Goal: Transaction & Acquisition: Purchase product/service

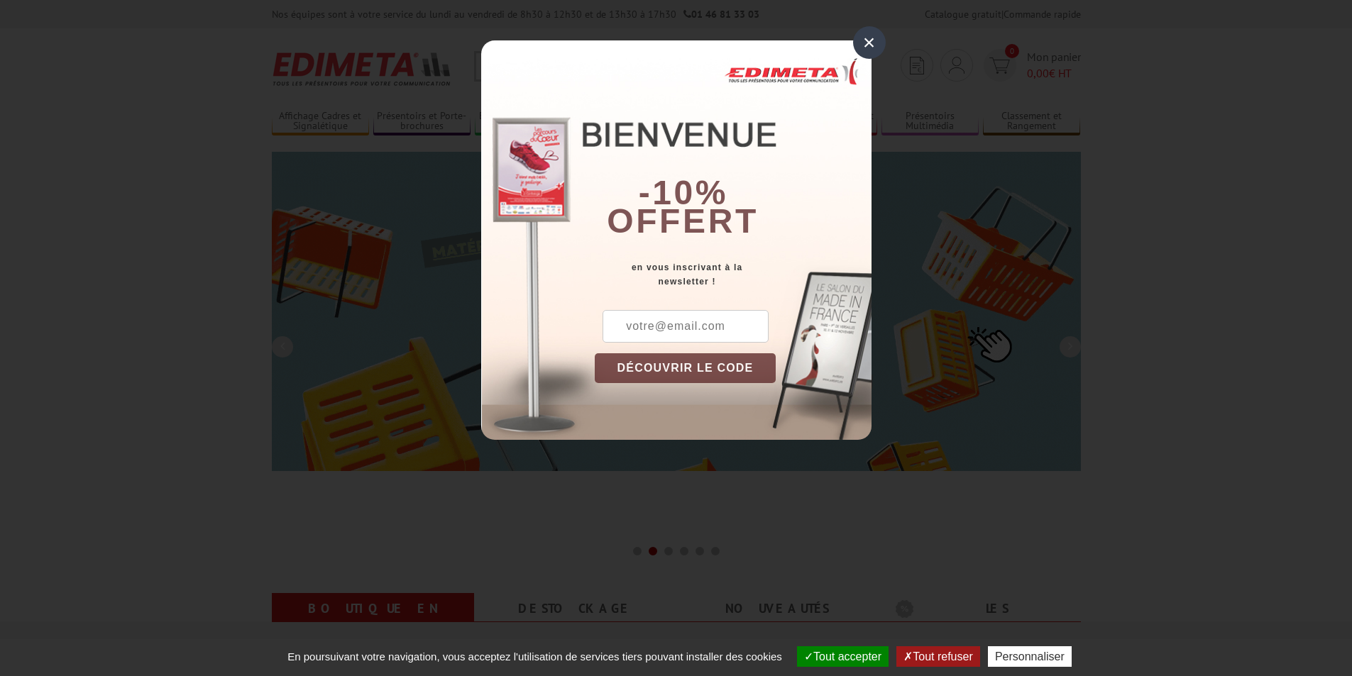
click at [674, 327] on input "text" at bounding box center [686, 326] width 166 height 33
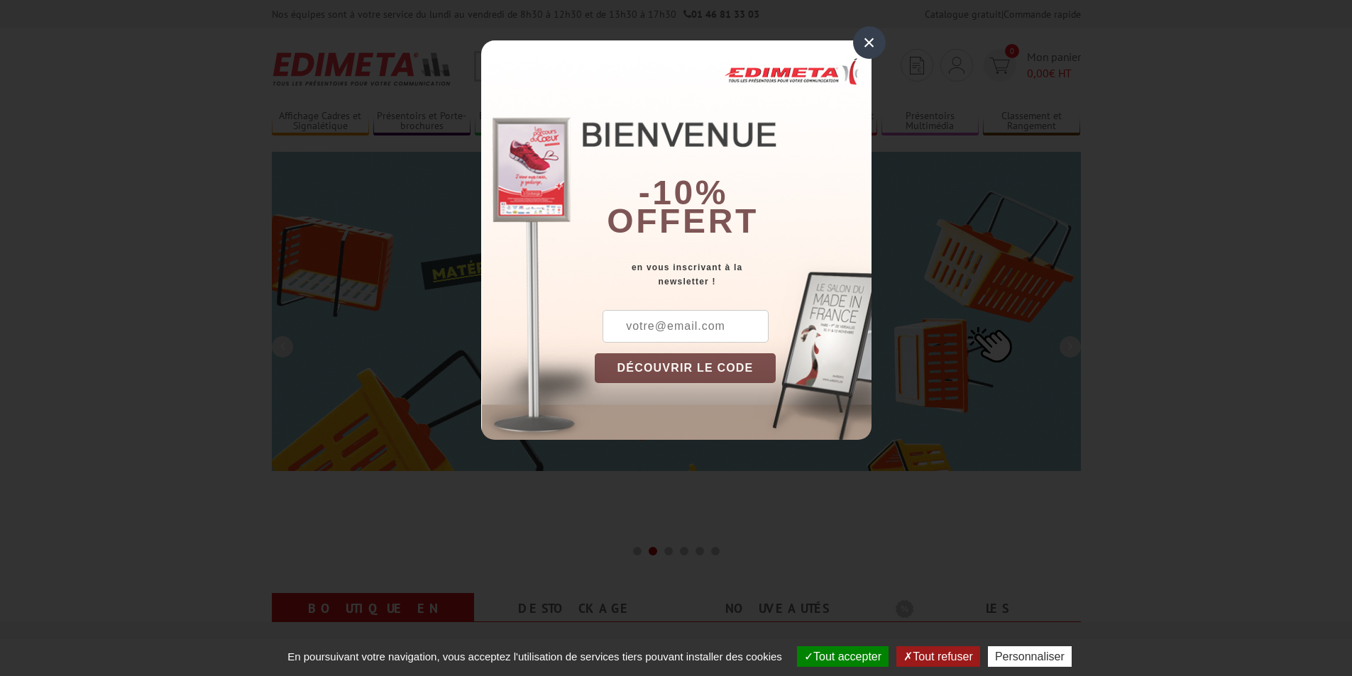
type input "[EMAIL_ADDRESS][DOMAIN_NAME]"
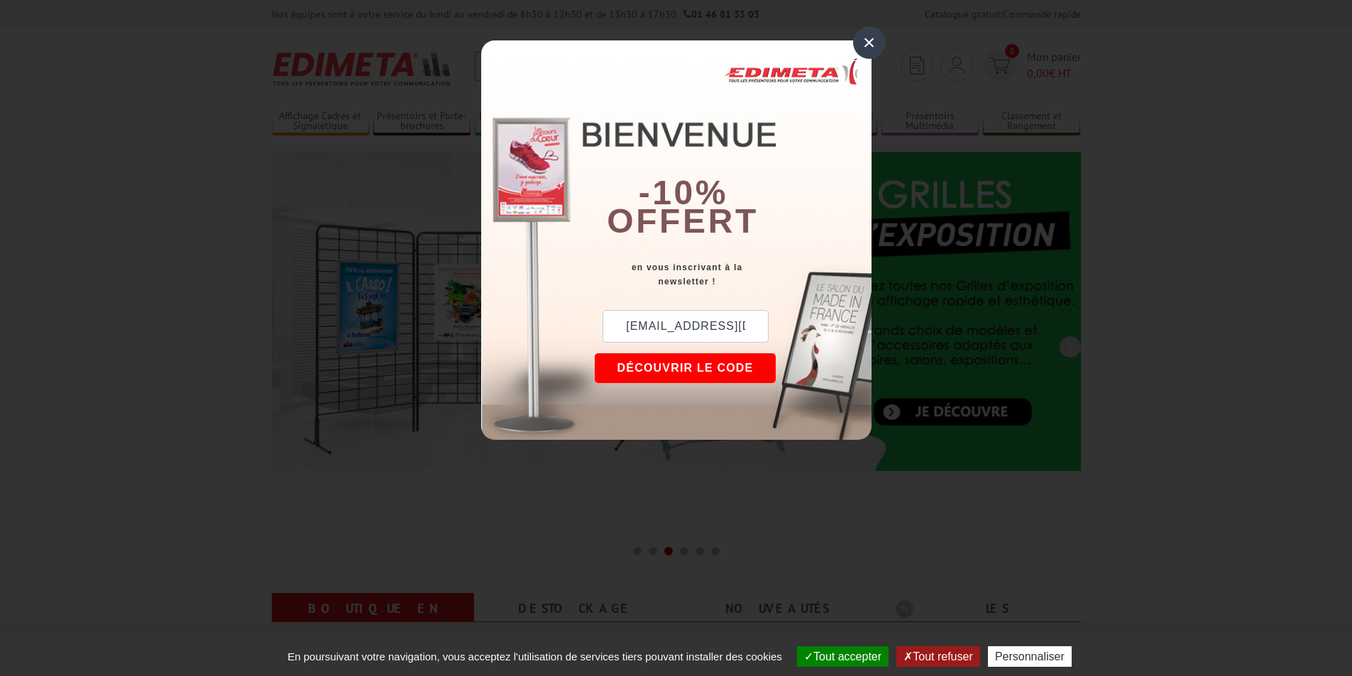
click at [665, 363] on button "DÉCOUVRIR LE CODE" at bounding box center [686, 368] width 182 height 30
click at [665, 363] on button "Copier le code" at bounding box center [672, 368] width 155 height 30
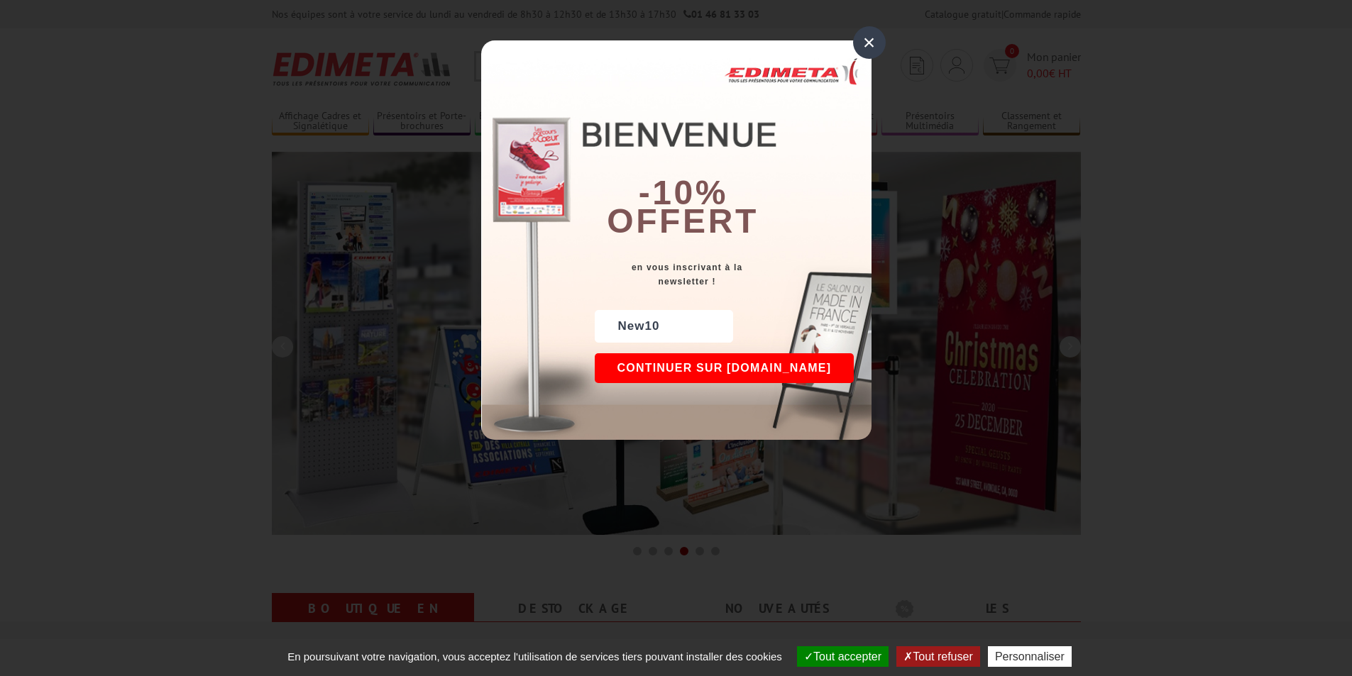
click at [679, 368] on button "Continuer sur edimeta.fr" at bounding box center [725, 368] width 260 height 30
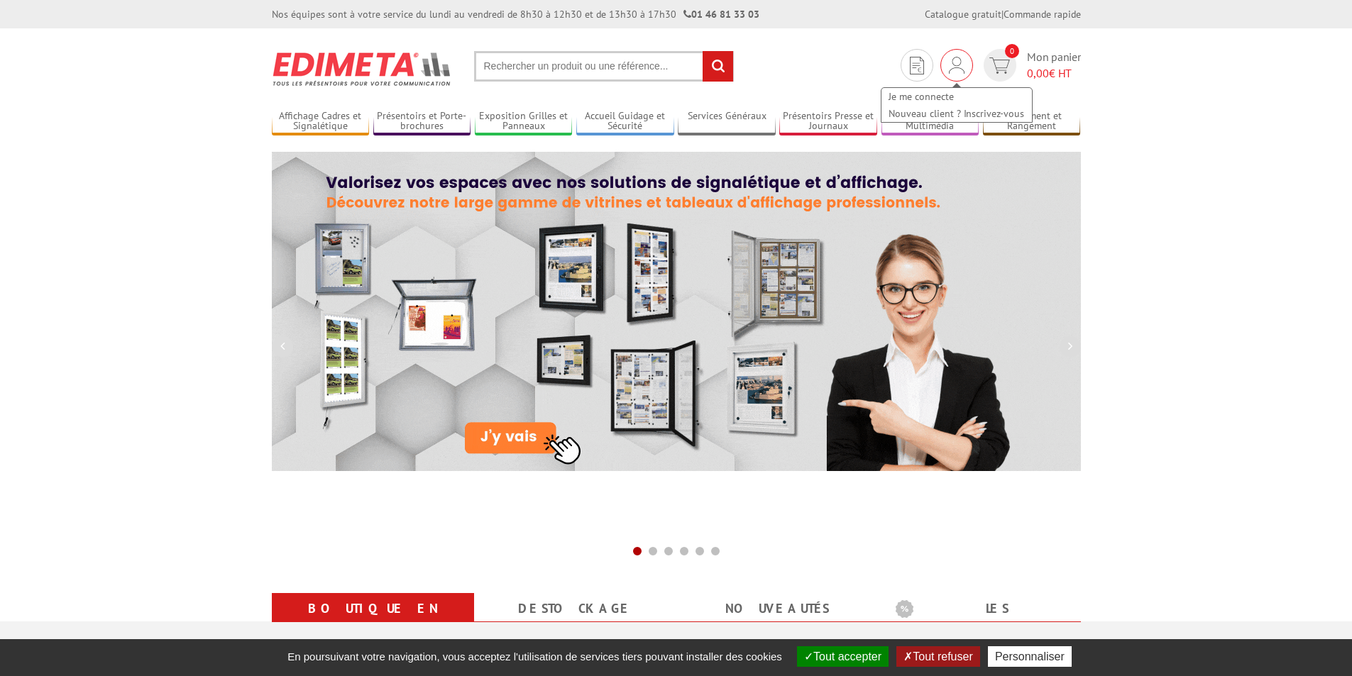
click at [946, 65] on div "Je me connecte Nouveau client ? Inscrivez-vous" at bounding box center [956, 65] width 33 height 33
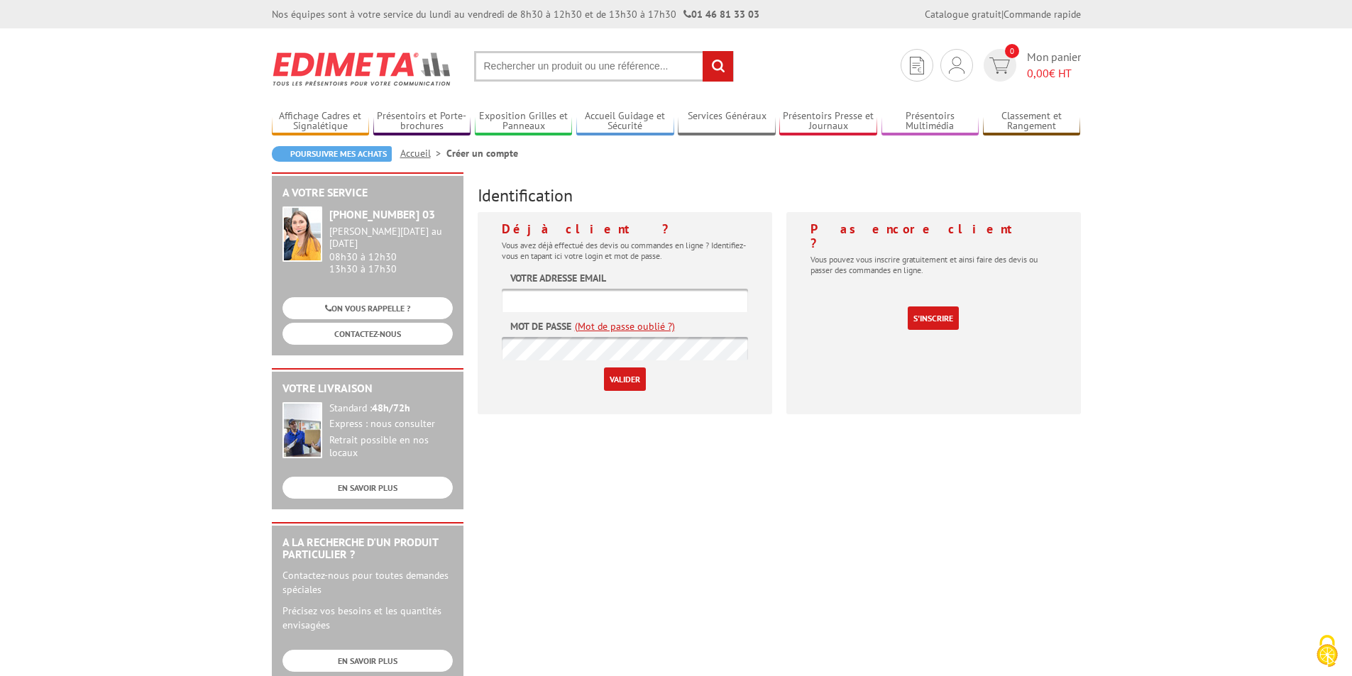
click at [548, 300] on input "text" at bounding box center [625, 300] width 246 height 23
type input "[EMAIL_ADDRESS][DOMAIN_NAME]"
click at [604, 368] on input "Valider" at bounding box center [625, 379] width 42 height 23
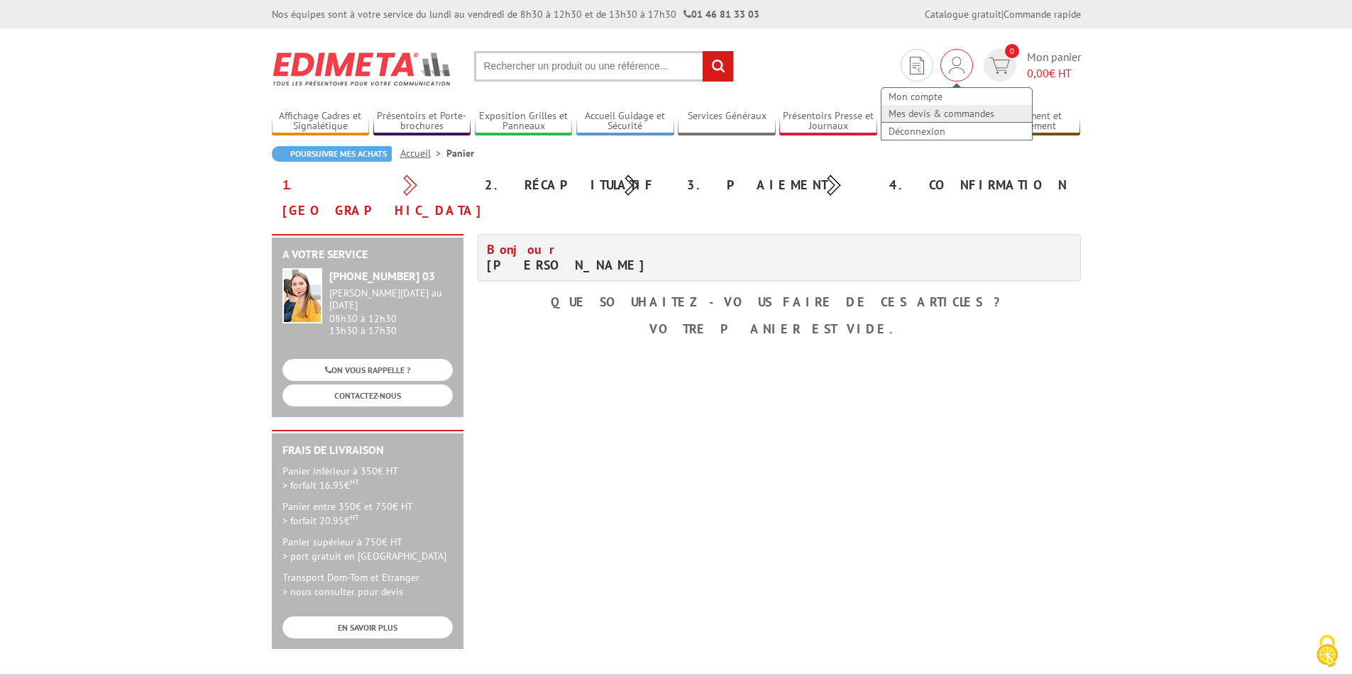
click at [945, 112] on link "Mes devis & commandes" at bounding box center [957, 113] width 150 height 17
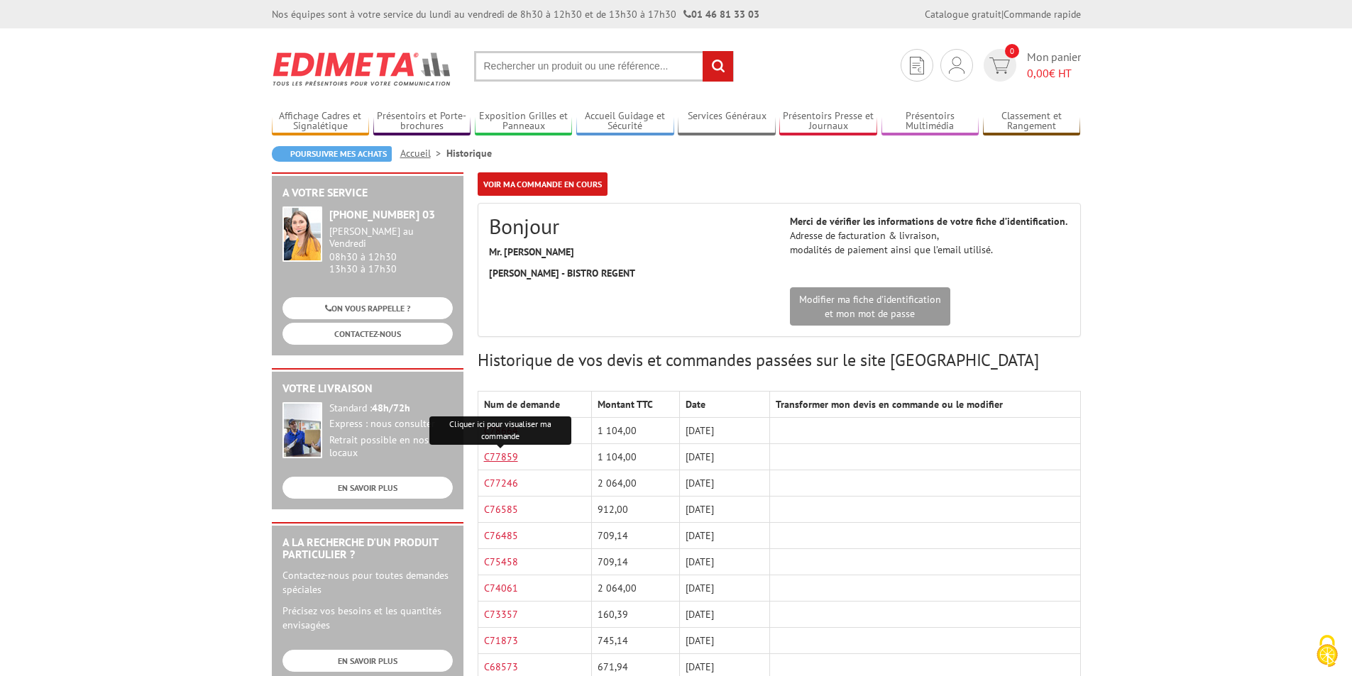
click at [509, 454] on link "C77859" at bounding box center [501, 457] width 34 height 13
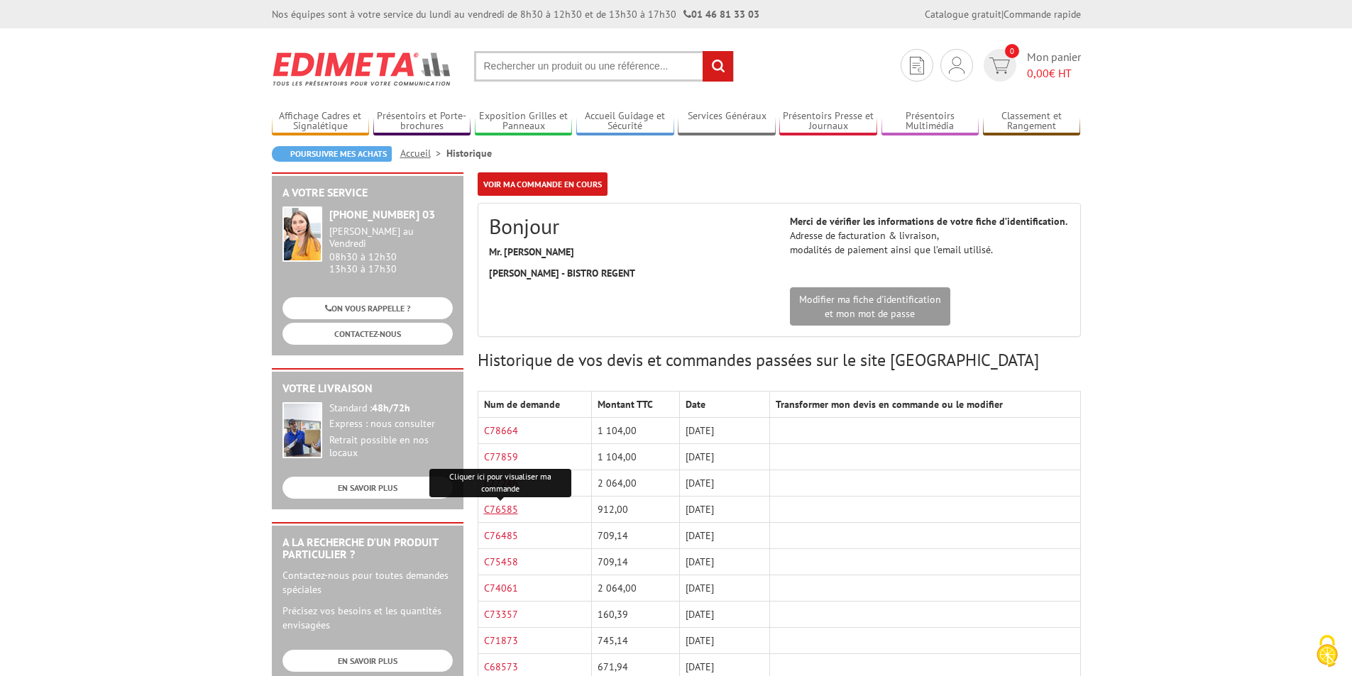
click at [509, 506] on link "C76585" at bounding box center [501, 509] width 34 height 13
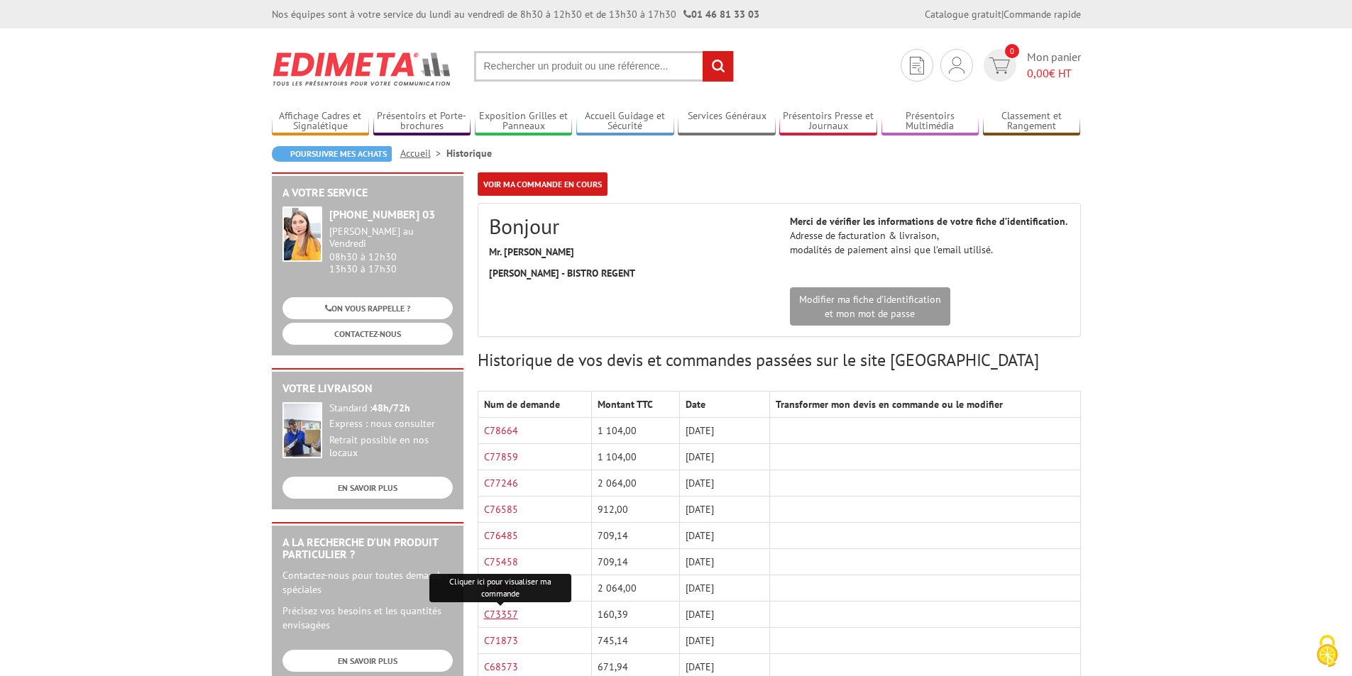
click at [506, 613] on link "C73357" at bounding box center [501, 614] width 34 height 13
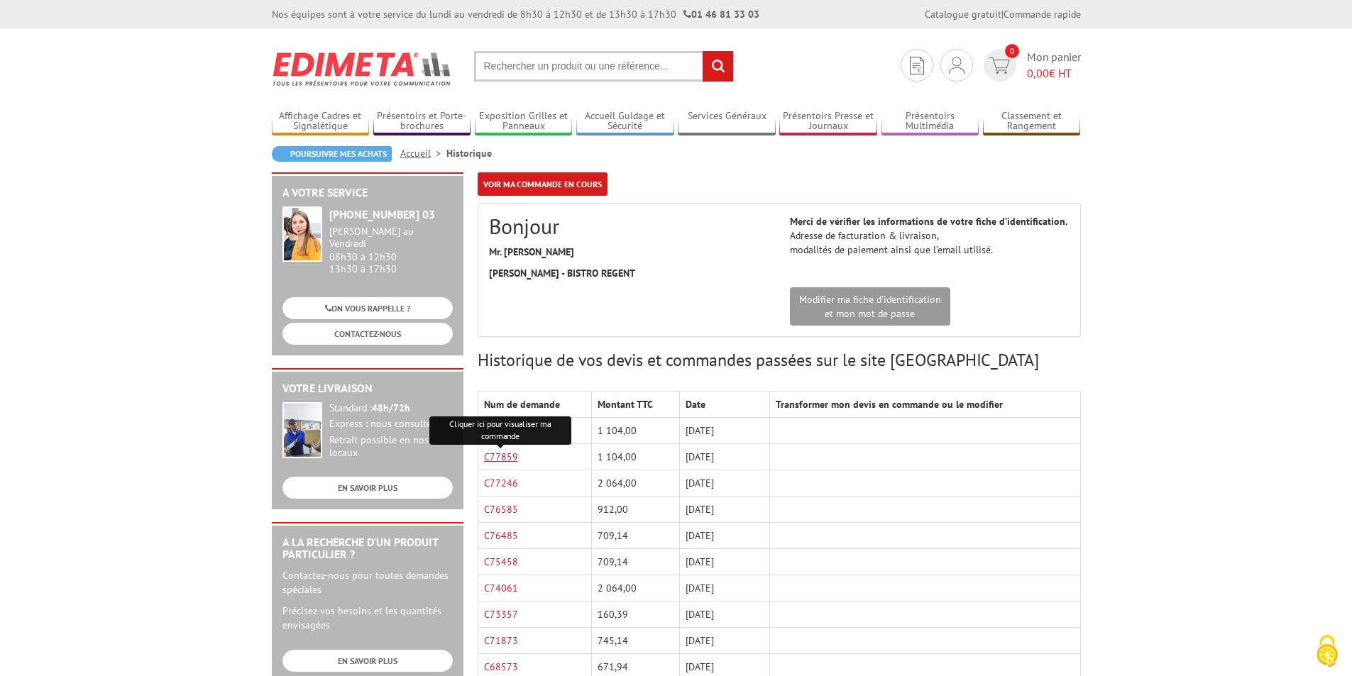
click at [505, 463] on td "C77859 Cliquer ici pour visualiser ma commande" at bounding box center [535, 457] width 114 height 26
click at [504, 462] on link "C77859" at bounding box center [501, 457] width 34 height 13
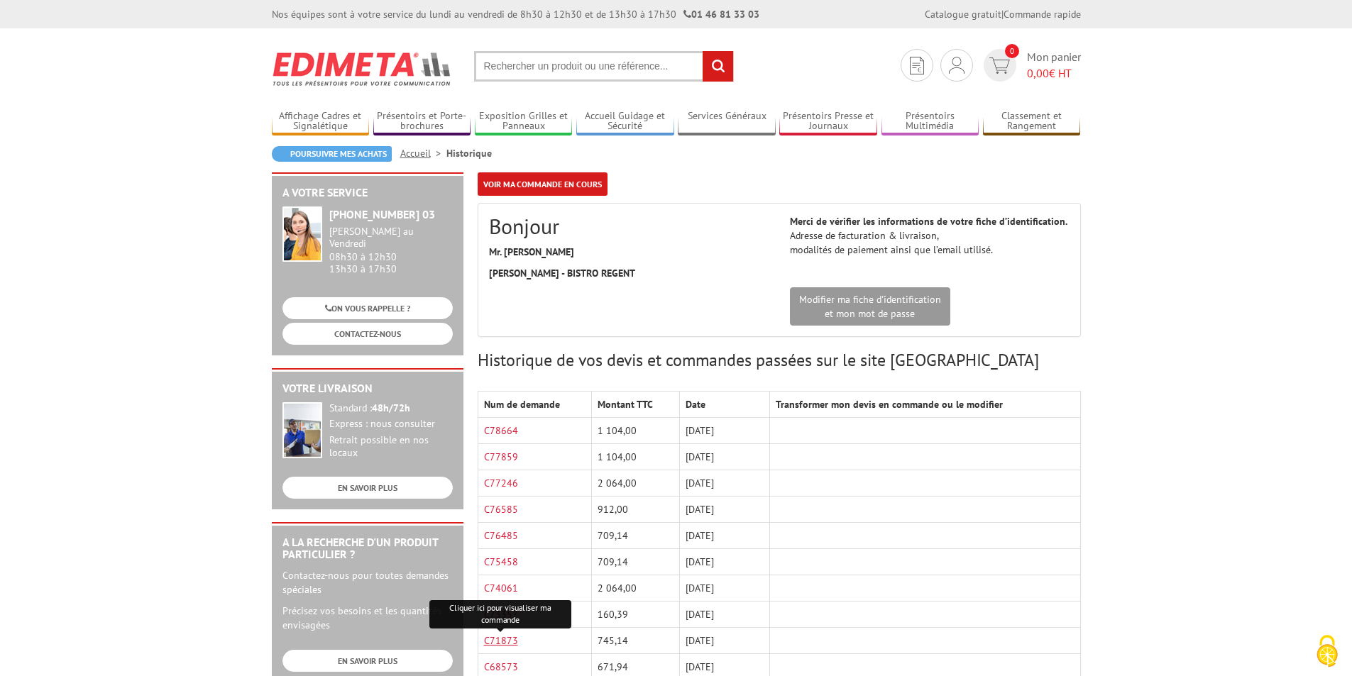
click at [505, 640] on link "C71873" at bounding box center [501, 641] width 34 height 13
click at [584, 70] on input "text" at bounding box center [604, 66] width 260 height 31
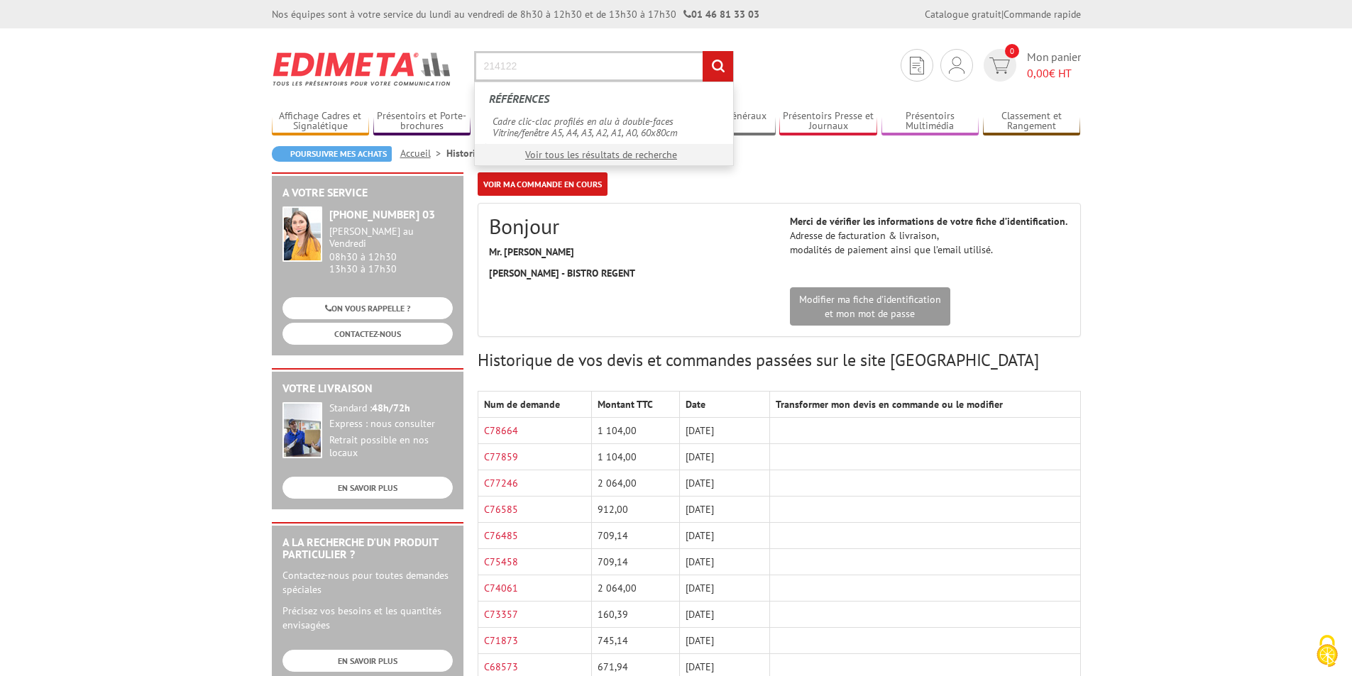
type input "214122"
click at [703, 51] on input "rechercher" at bounding box center [718, 66] width 31 height 31
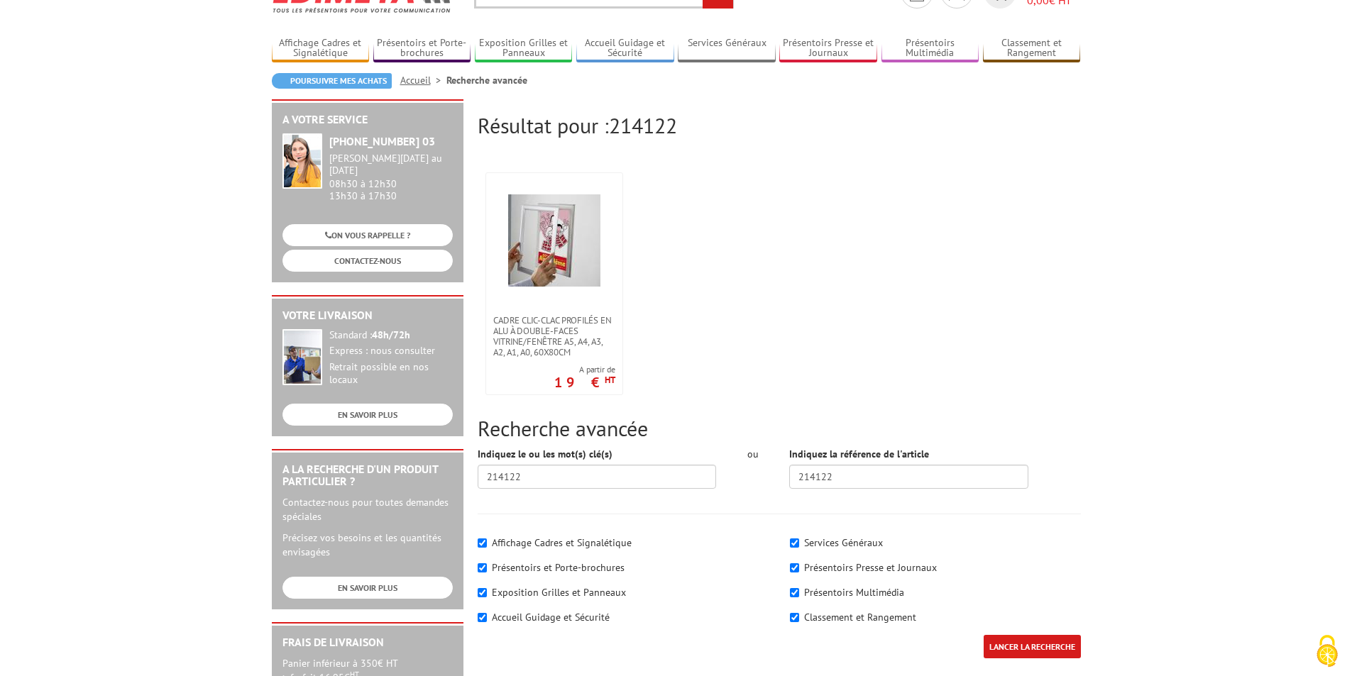
scroll to position [142, 0]
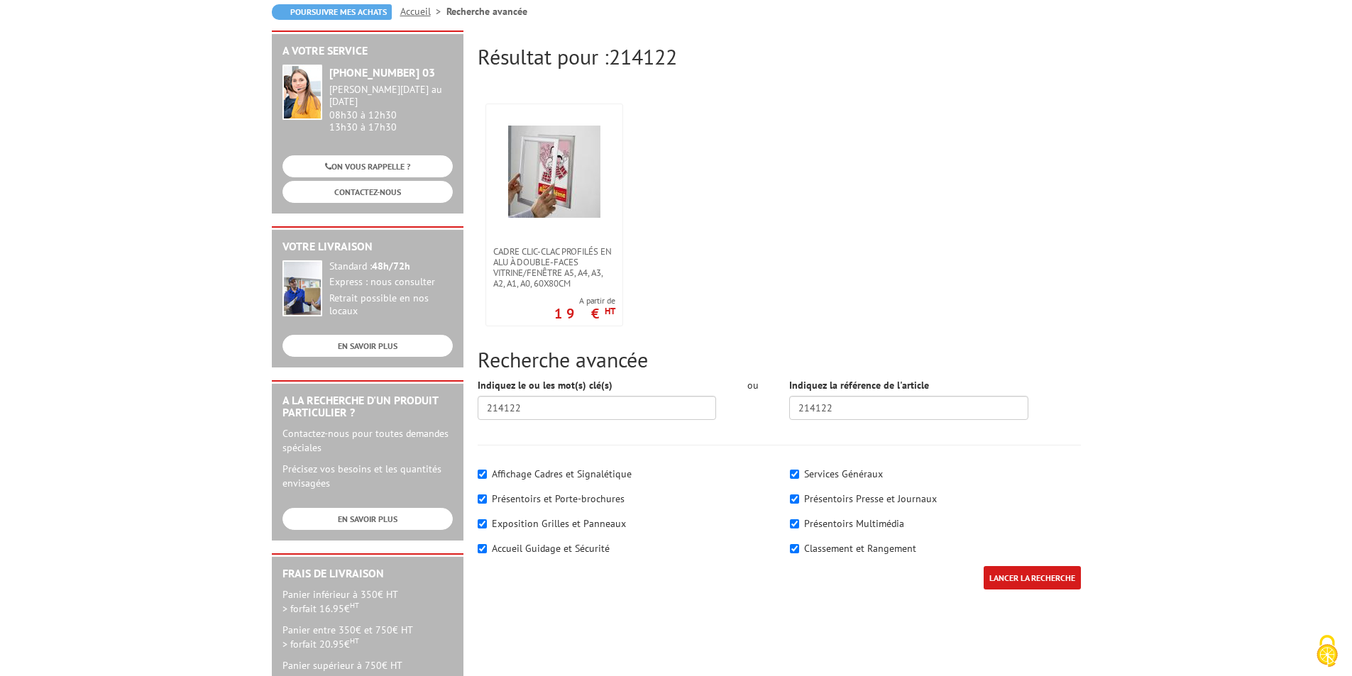
click at [1047, 575] on input "LANCER LA RECHERCHE" at bounding box center [1032, 577] width 97 height 23
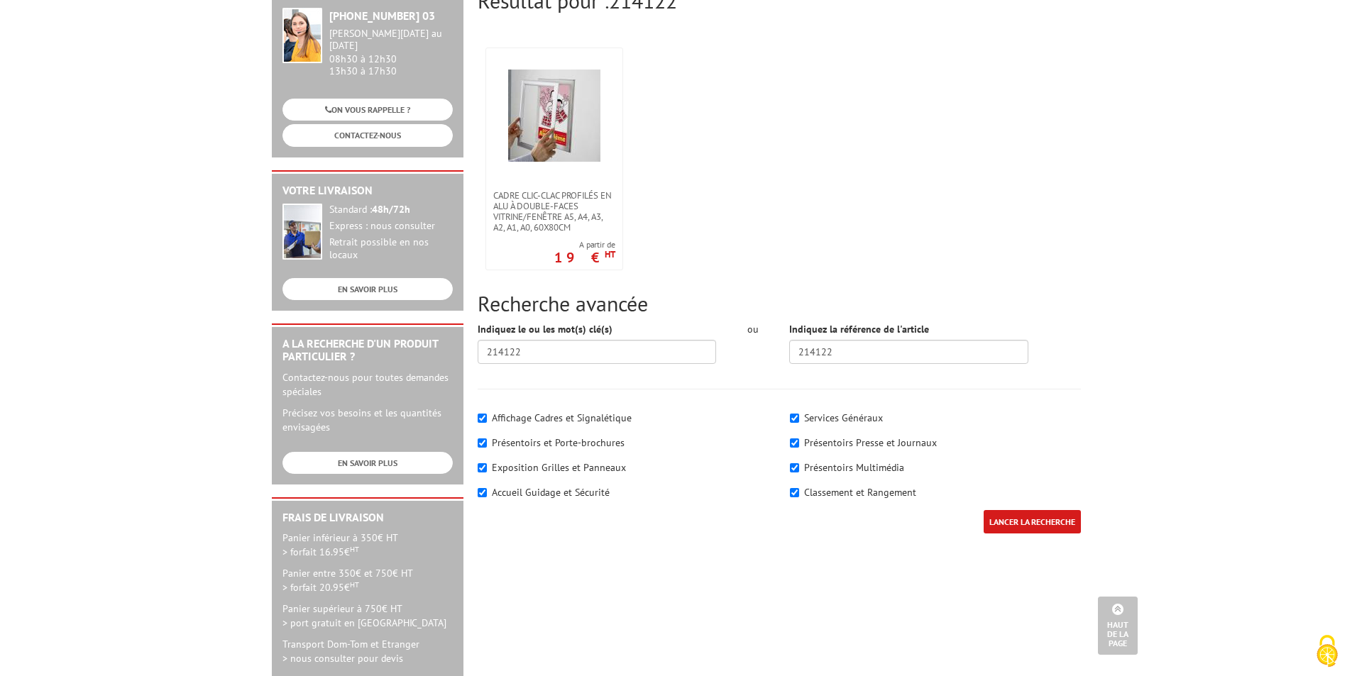
scroll to position [213, 0]
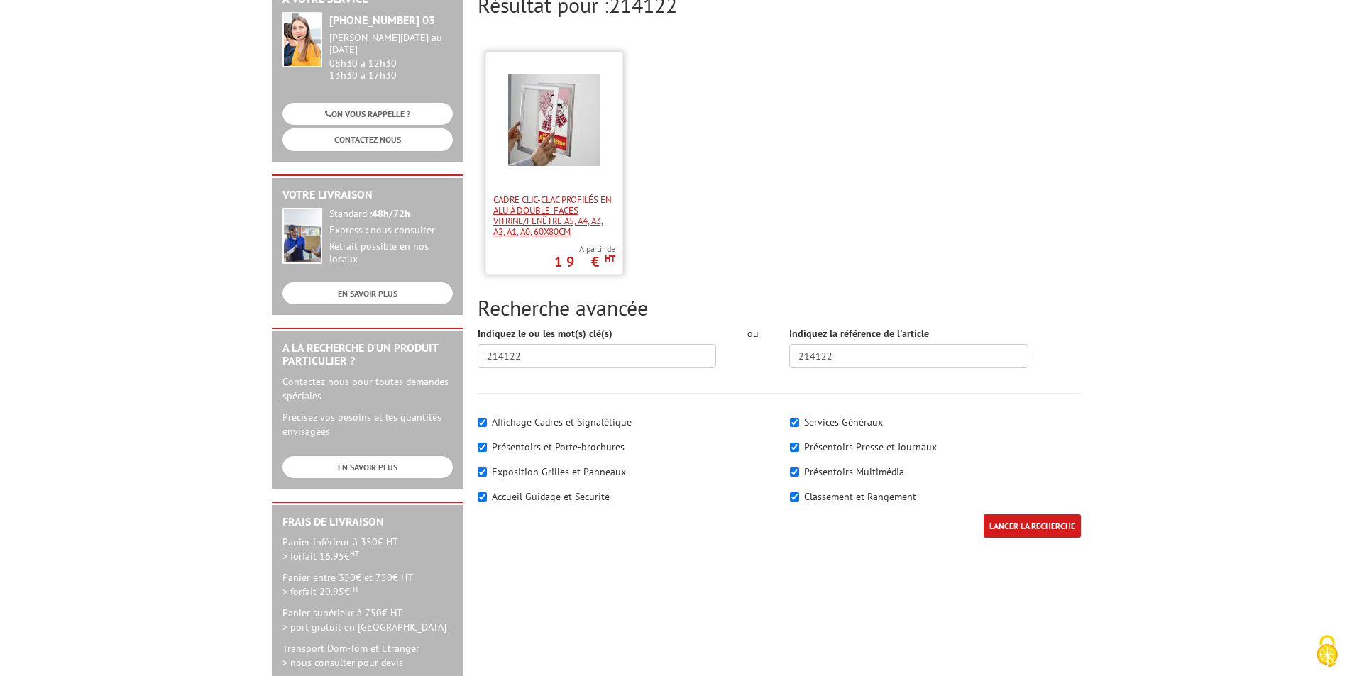
click at [542, 194] on span "Cadre clic-clac profilés en alu à double-faces Vitrine/fenêtre A5, A4, A3, A2, …" at bounding box center [554, 215] width 122 height 43
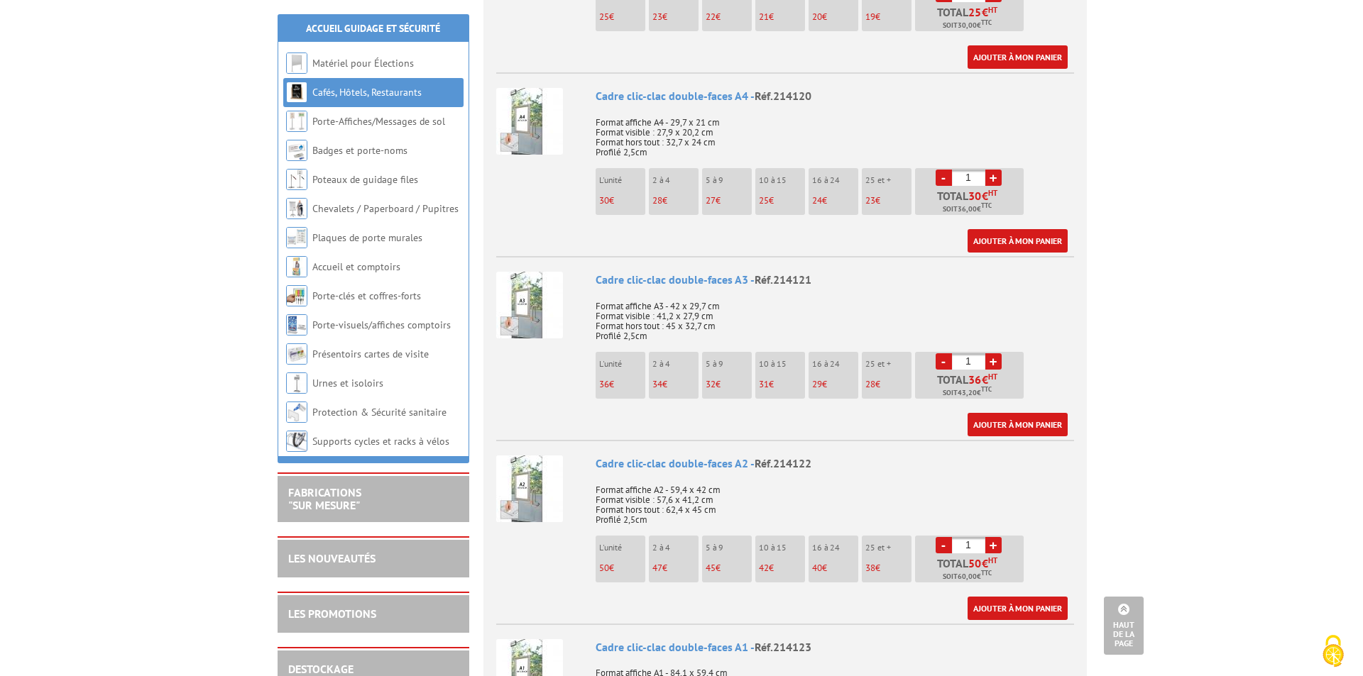
scroll to position [710, 0]
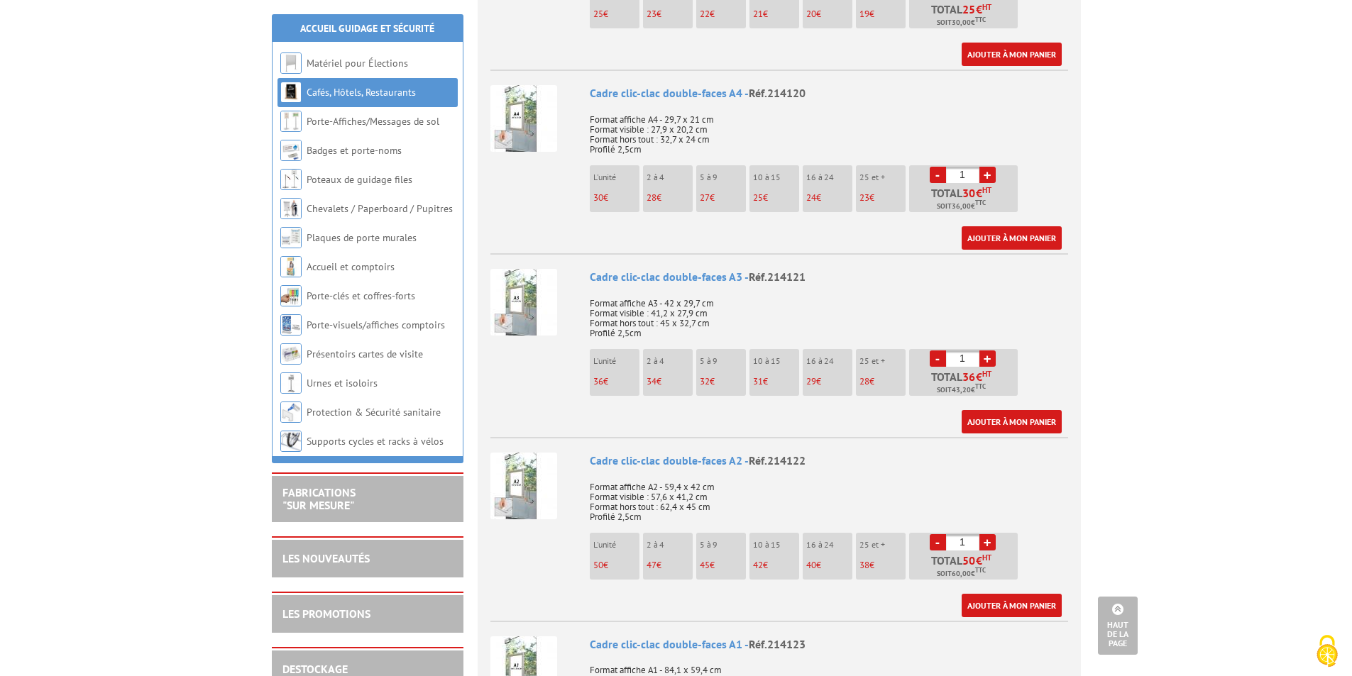
drag, startPoint x: 956, startPoint y: 520, endPoint x: 964, endPoint y: 530, distance: 12.6
click at [964, 534] on input "1" at bounding box center [962, 542] width 33 height 16
type input "20"
click at [993, 594] on link "Ajouter à mon panier" at bounding box center [1012, 605] width 100 height 23
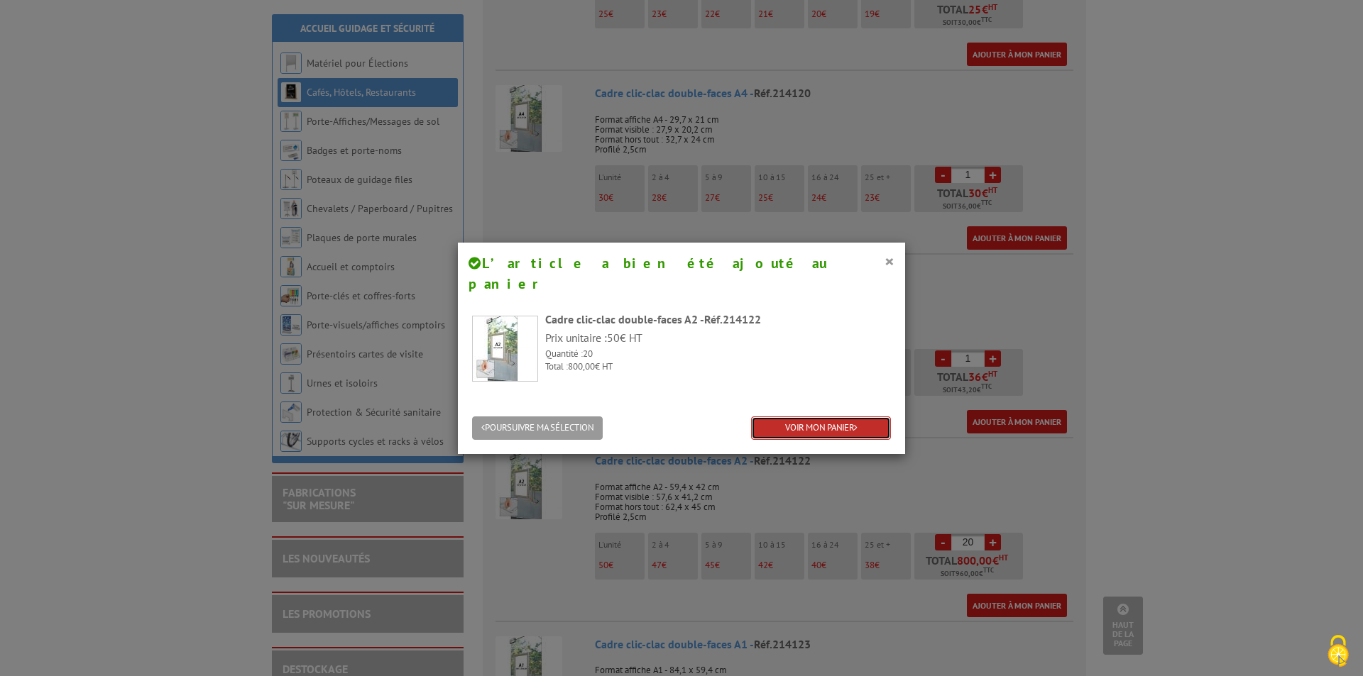
click at [806, 417] on link "VOIR MON PANIER" at bounding box center [821, 428] width 140 height 23
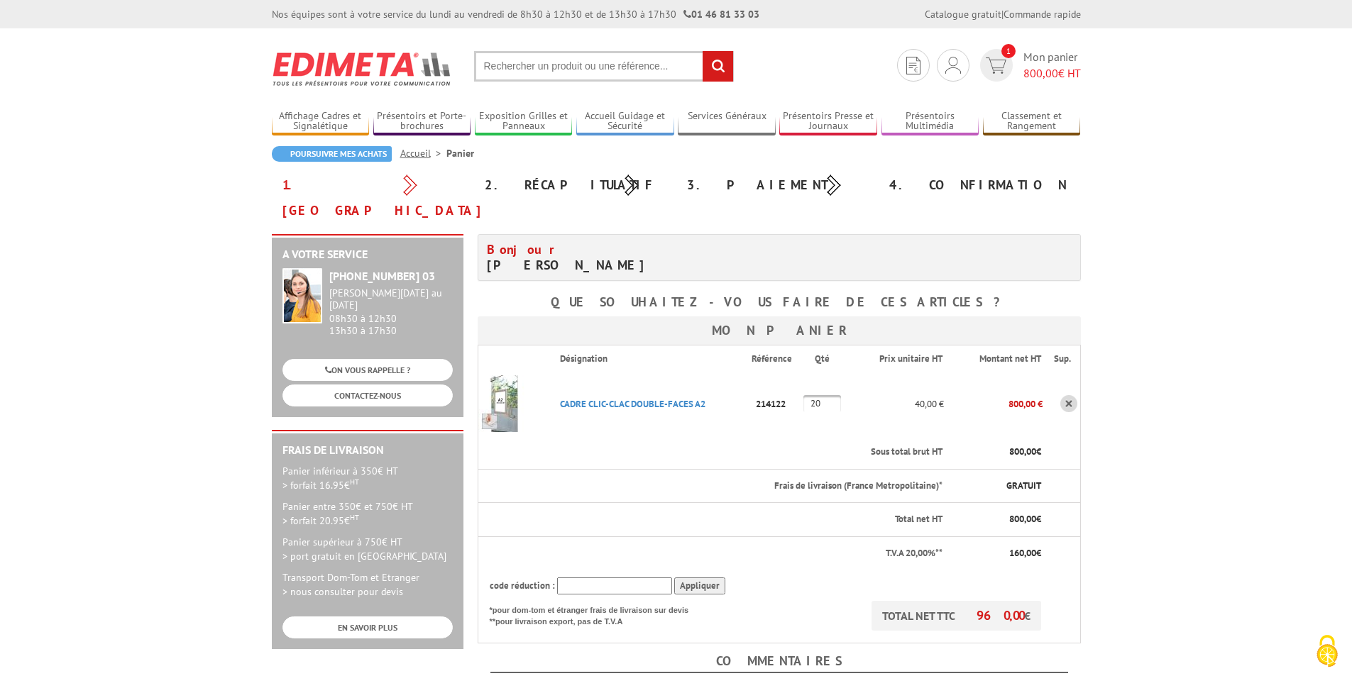
click at [597, 571] on th "code réduction : Appliquer" at bounding box center [760, 586] width 565 height 31
click at [600, 578] on input "text" at bounding box center [614, 587] width 115 height 18
click at [699, 578] on input "Appliquer" at bounding box center [699, 587] width 51 height 18
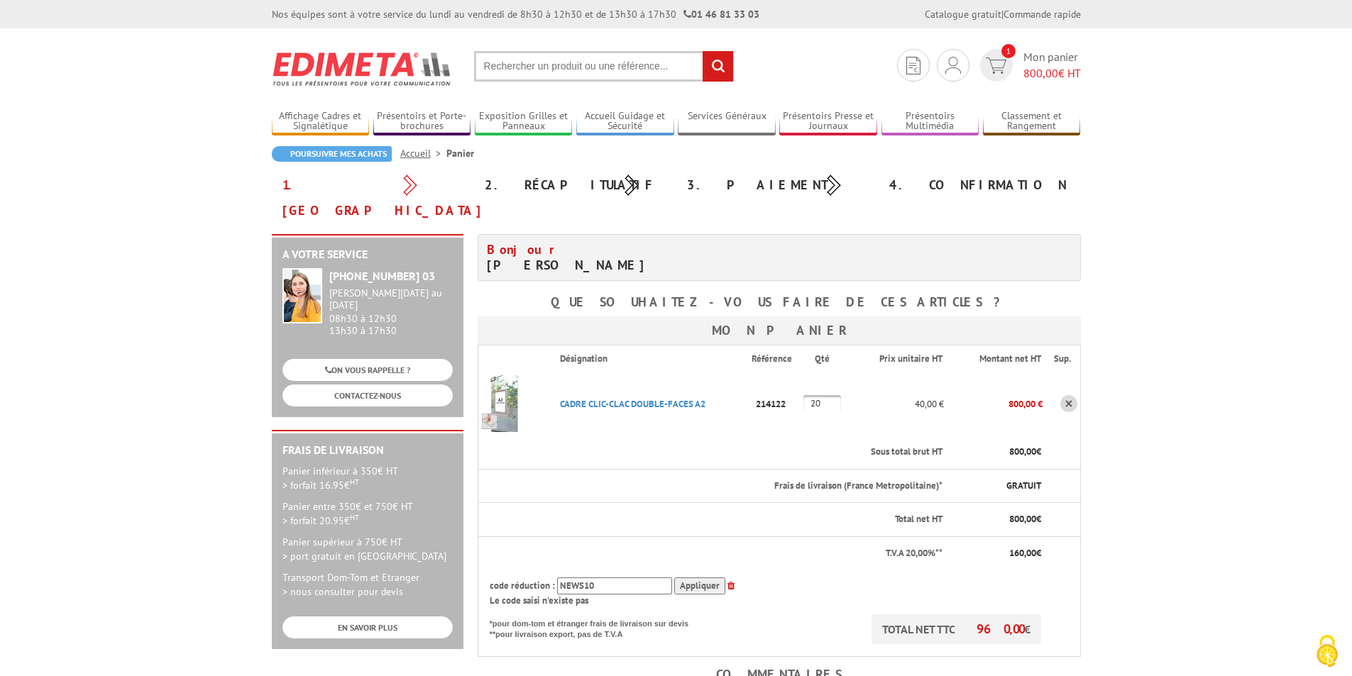
click at [581, 578] on input "NEWS10" at bounding box center [614, 587] width 115 height 18
type input "NEW10"
click at [701, 578] on input "Appliquer" at bounding box center [699, 587] width 51 height 18
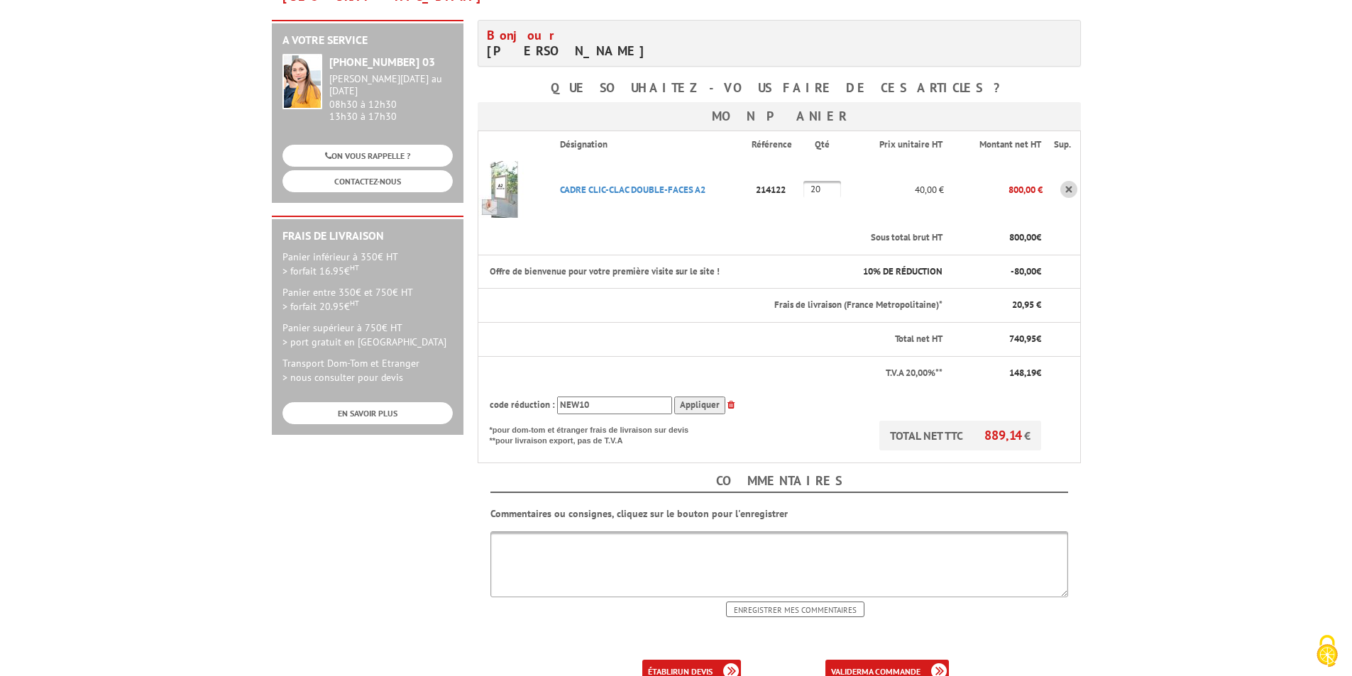
scroll to position [284, 0]
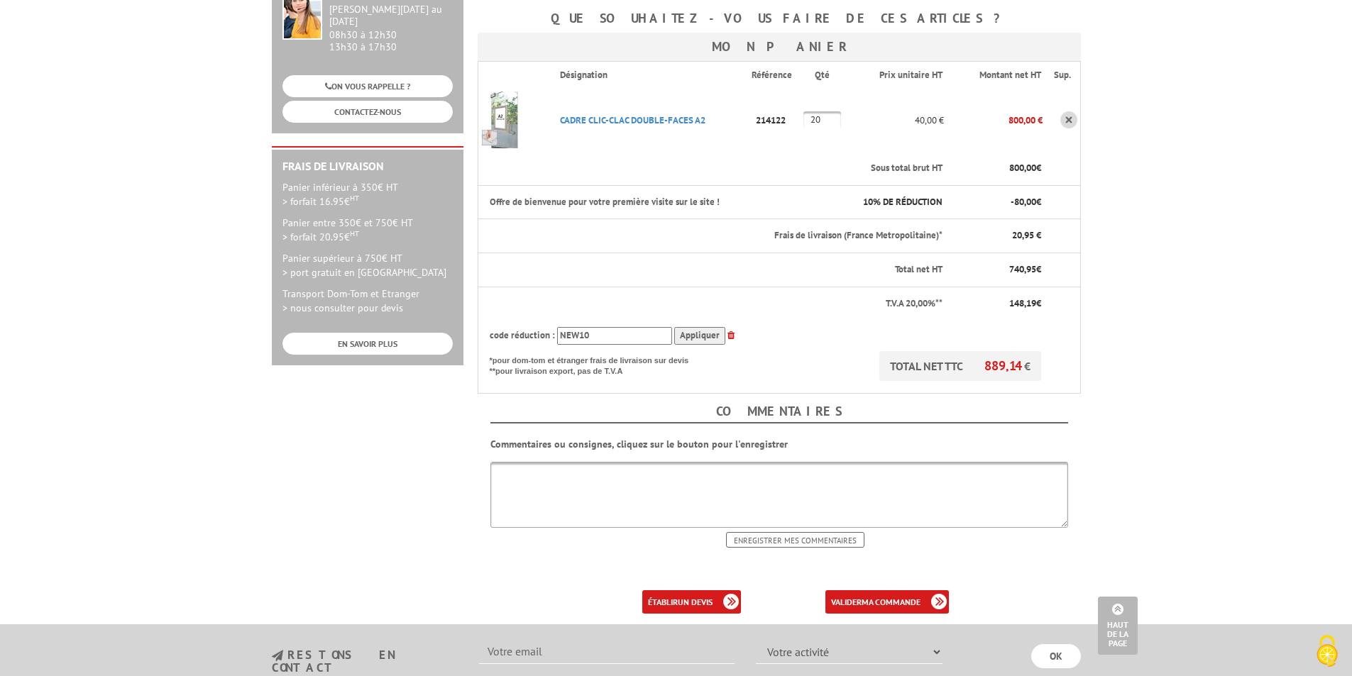
click at [556, 462] on textarea at bounding box center [779, 495] width 578 height 66
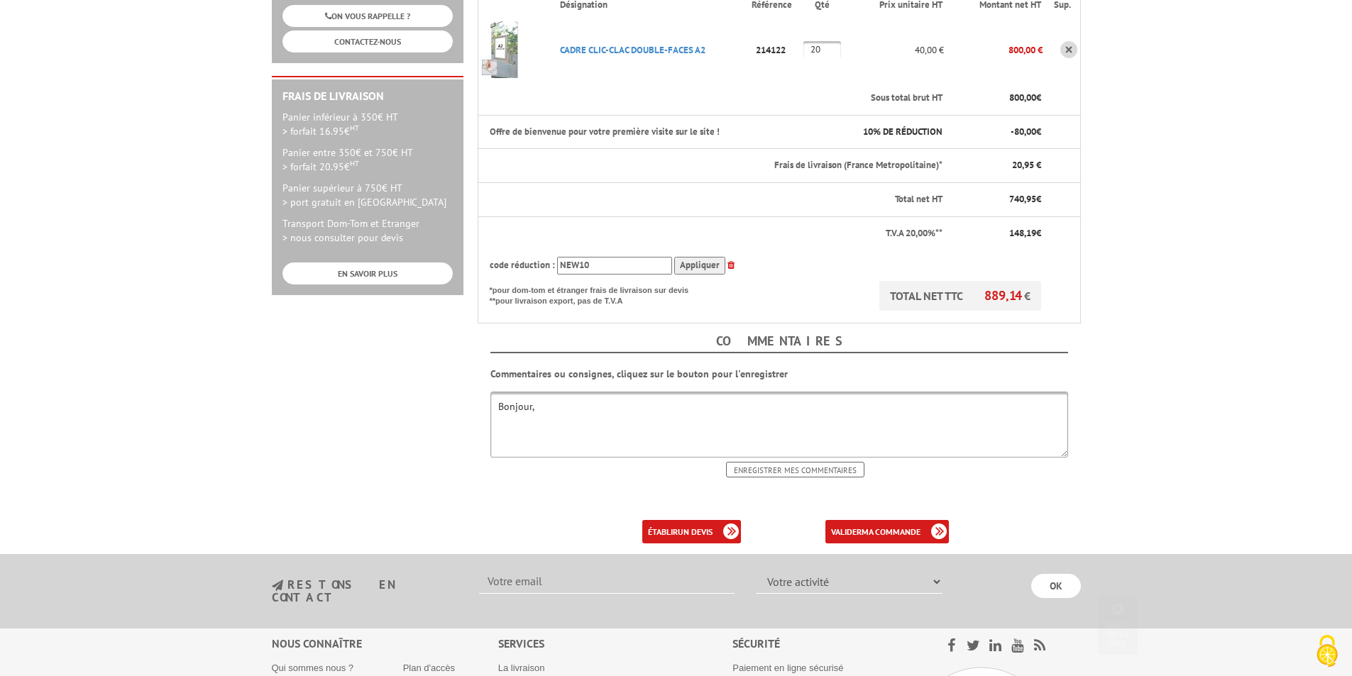
scroll to position [355, 0]
click at [642, 395] on textarea "Bonjour, Pour caler la livraison merci de cntacter [PERSON_NAME] 06 62 69 35 43" at bounding box center [779, 424] width 578 height 66
click at [640, 397] on textarea "Bonjour, Pour caler la livraison merci de cntacter [PERSON_NAME] 06 62 69 35 43" at bounding box center [779, 424] width 578 height 66
click at [638, 395] on textarea "Bonjour, Pour caler la livraison merci de cntacter [PERSON_NAME] 06 62 69 35 43" at bounding box center [779, 424] width 578 height 66
type textarea "Bonjour, Pour caler la livraison merci de contacter [PERSON_NAME] [PHONE_NUMBER]"
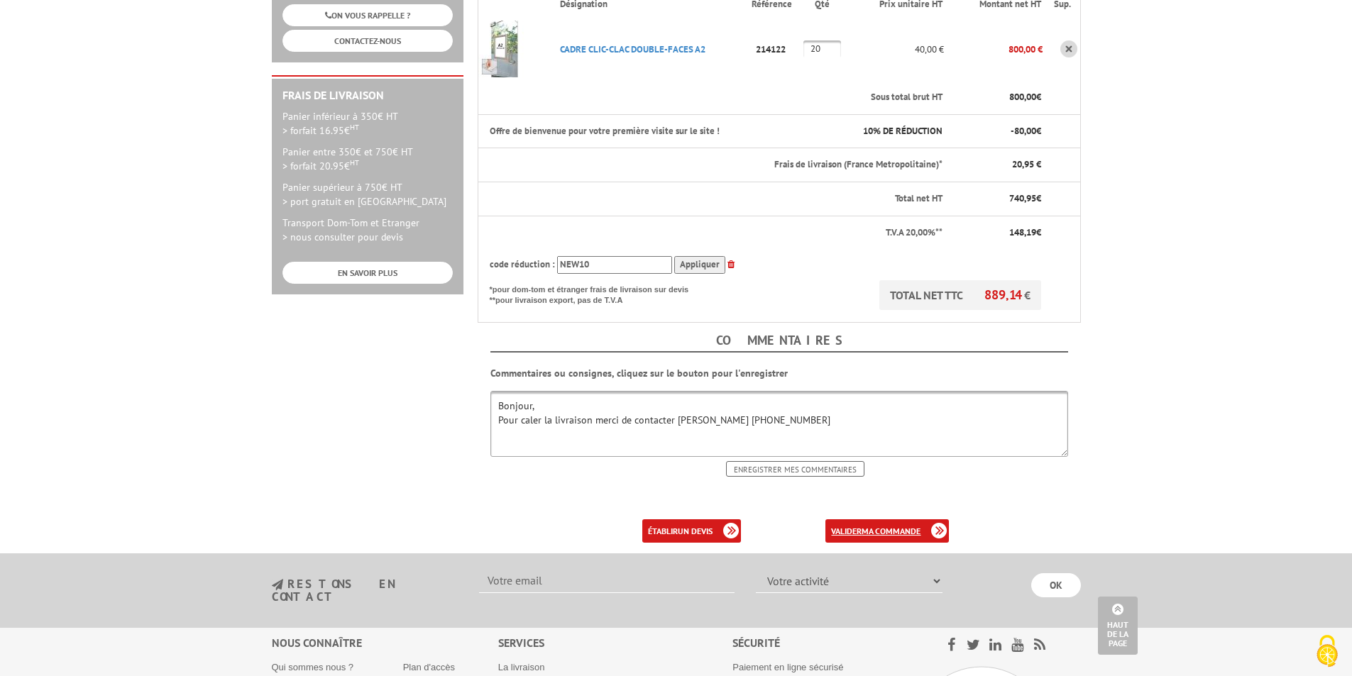
click at [869, 526] on b "ma commande" at bounding box center [891, 531] width 59 height 11
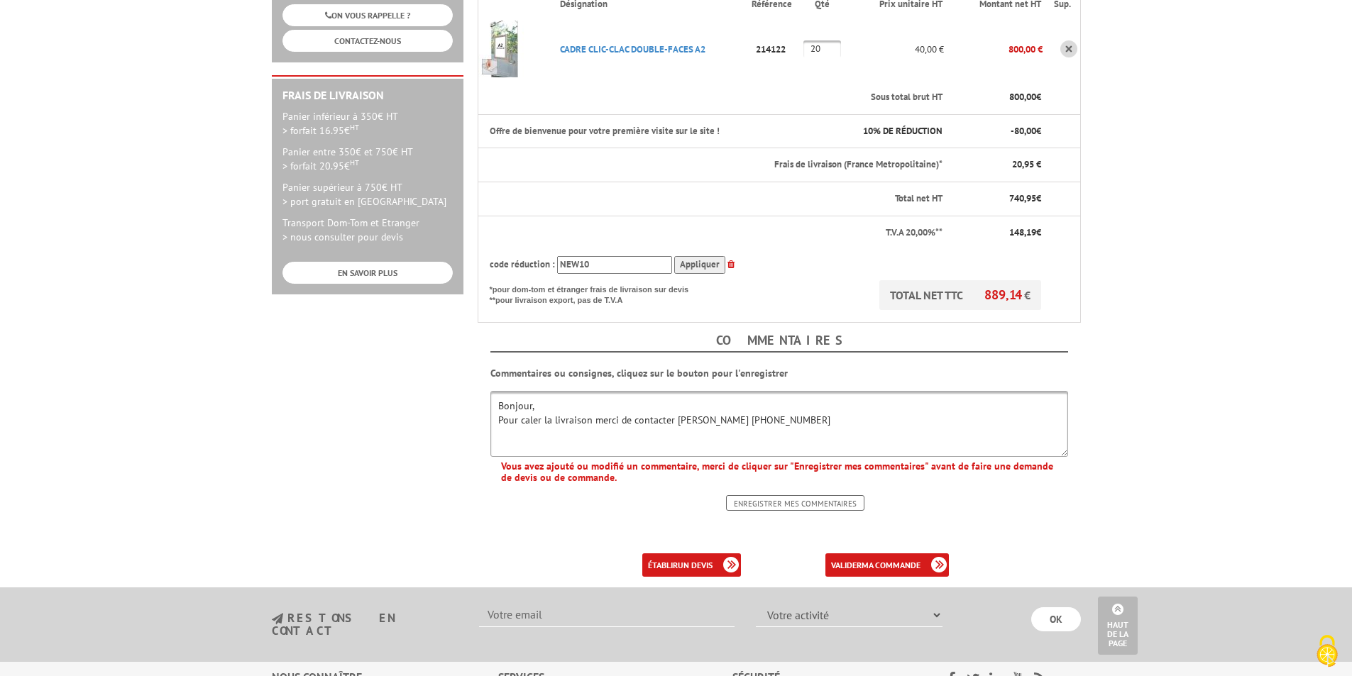
click at [816, 495] on input "Enregistrer mes commentaires" at bounding box center [795, 503] width 138 height 16
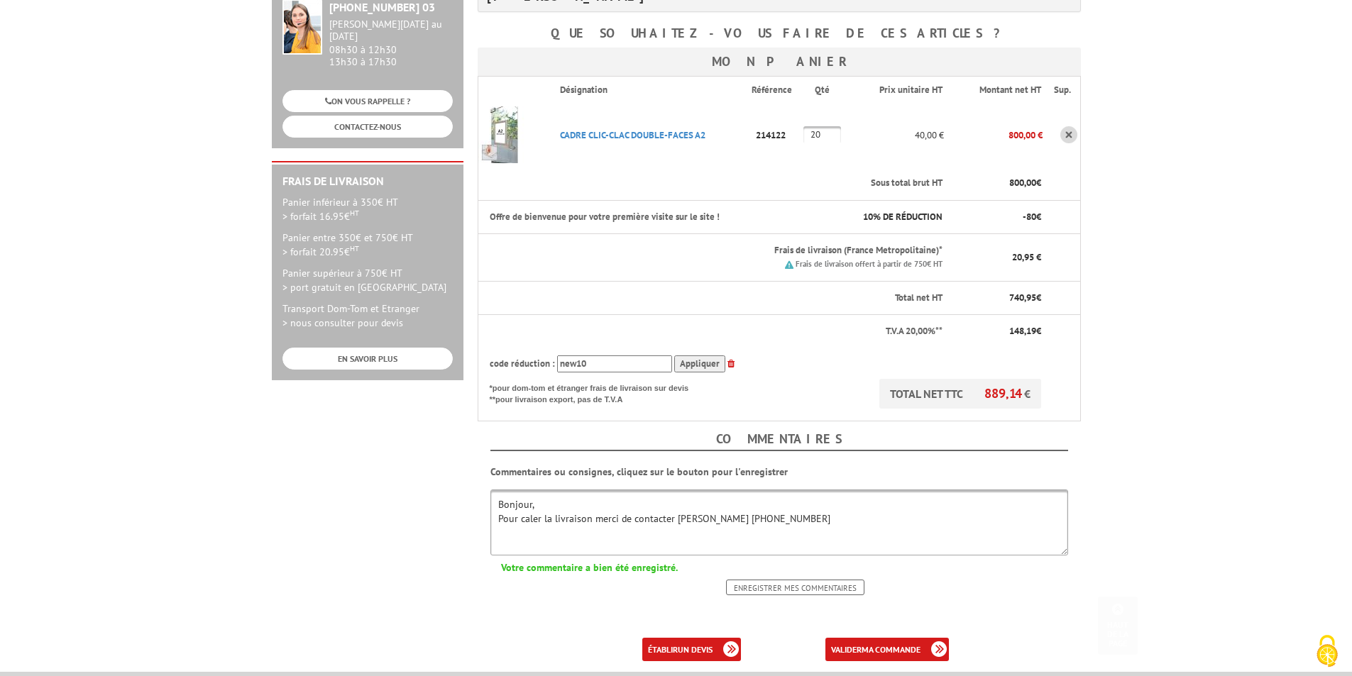
scroll to position [355, 0]
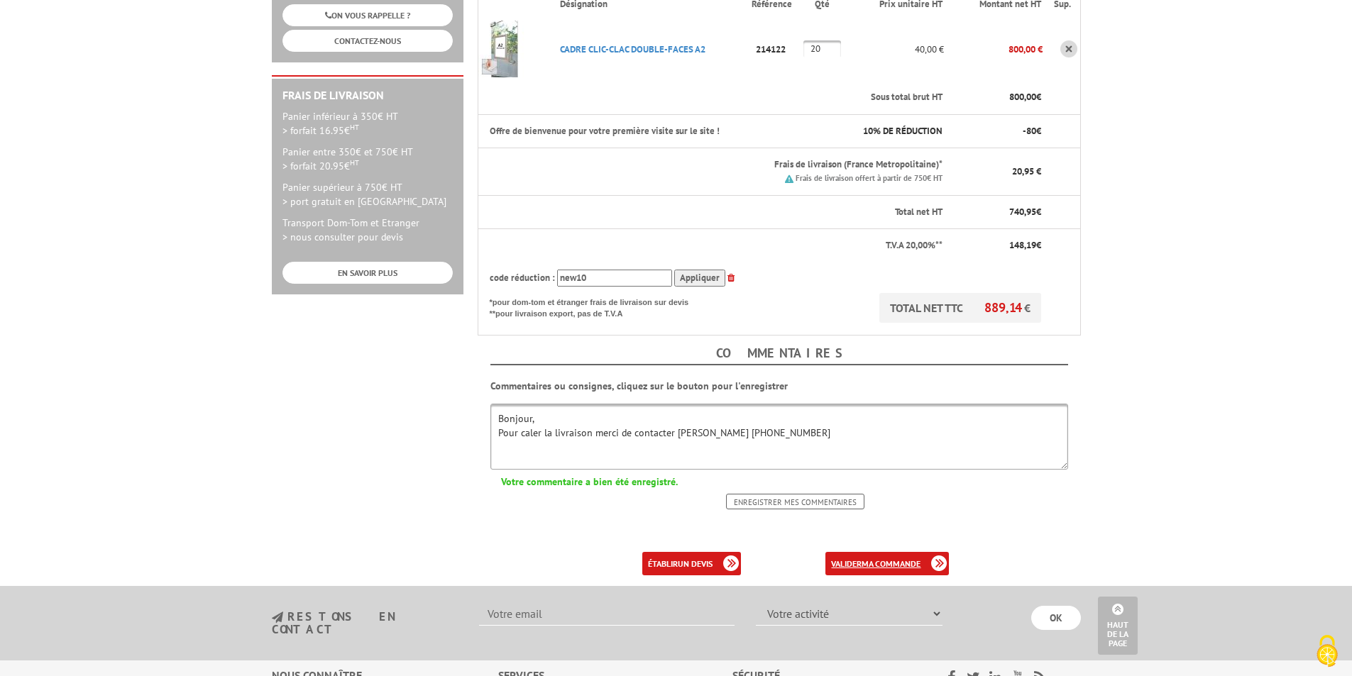
click at [894, 552] on link "valider ma commande" at bounding box center [887, 563] width 124 height 23
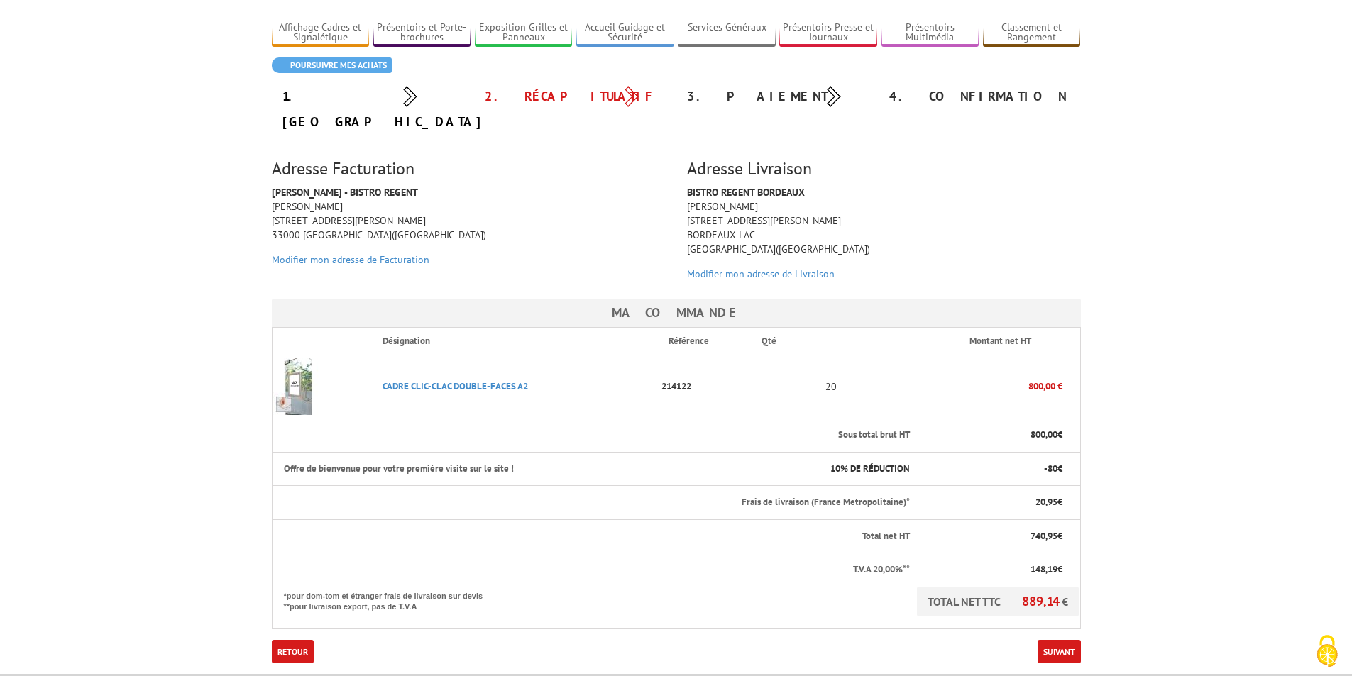
scroll to position [284, 0]
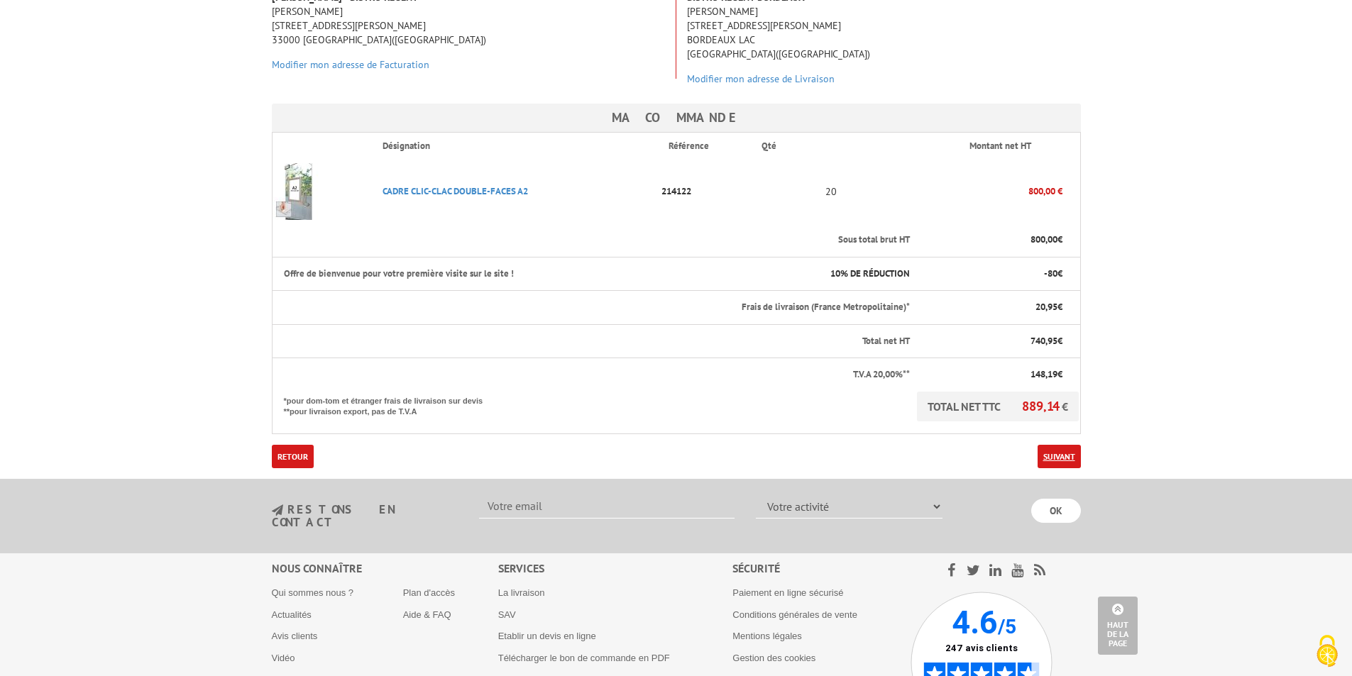
click at [1070, 445] on link "Suivant" at bounding box center [1059, 456] width 43 height 23
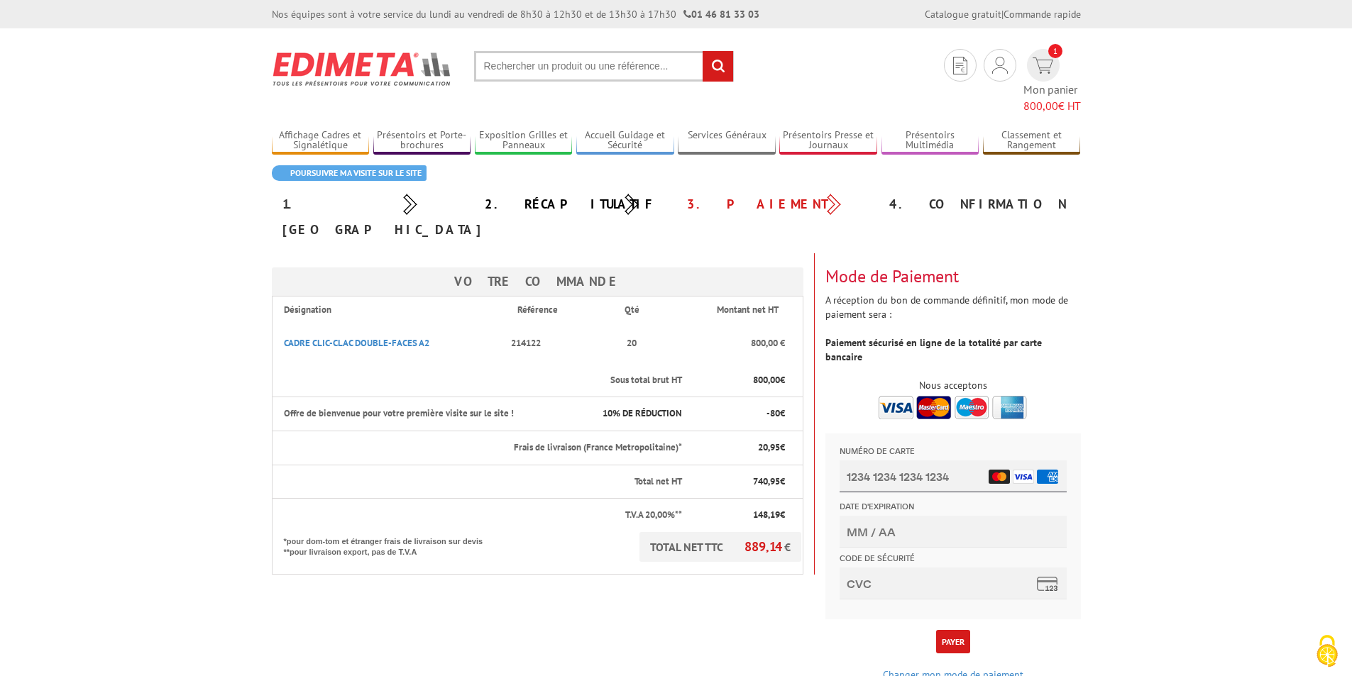
click at [887, 478] on input "Numéro de carte" at bounding box center [952, 477] width 227 height 32
type input "4739 3709 3689 0109"
click at [884, 533] on input "Date d'expiration" at bounding box center [952, 532] width 227 height 32
type input "02/28"
click at [886, 577] on input "Code de sécurité" at bounding box center [952, 584] width 227 height 32
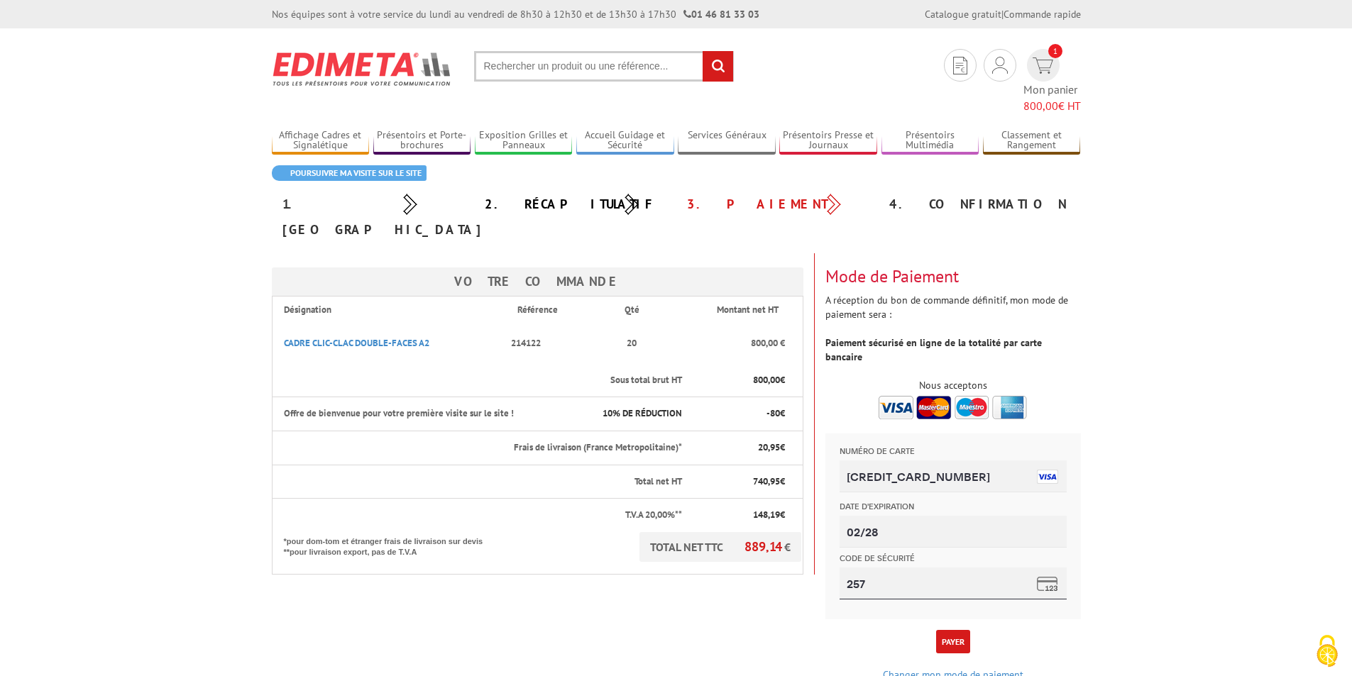
type input "257"
click at [953, 630] on button "Payer" at bounding box center [953, 641] width 34 height 23
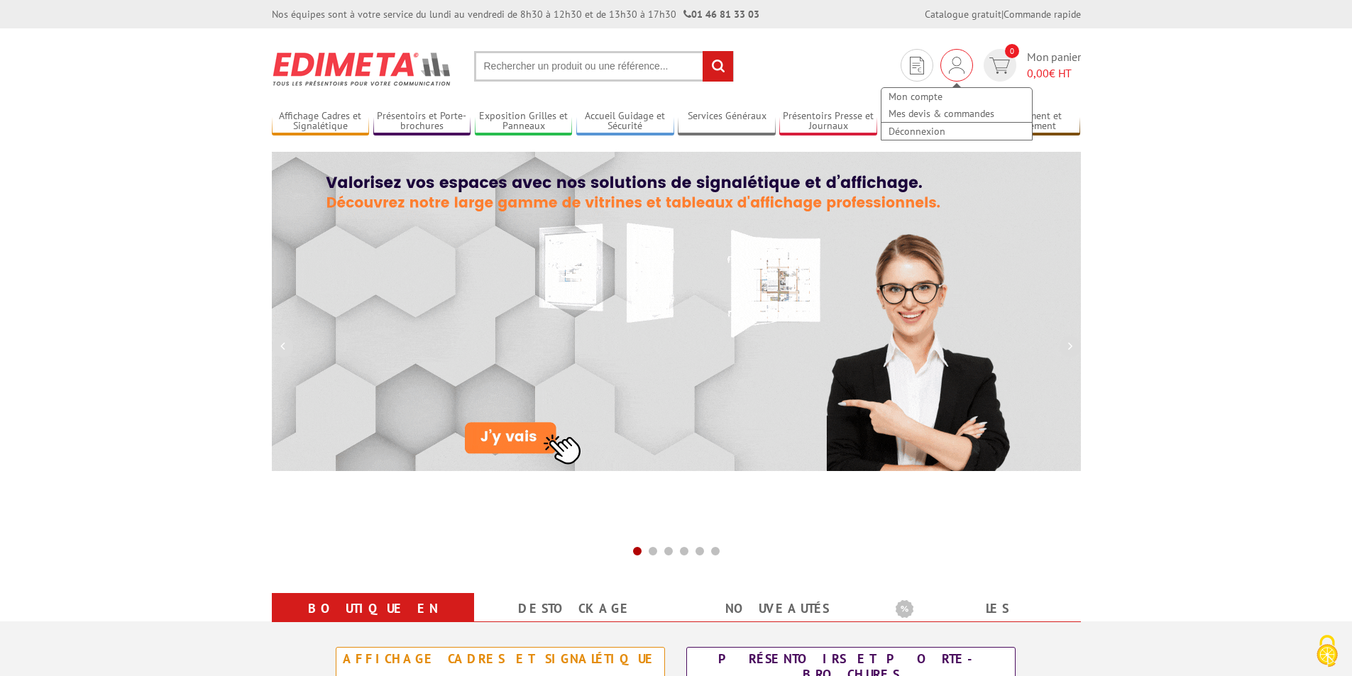
click at [955, 68] on img at bounding box center [957, 65] width 16 height 17
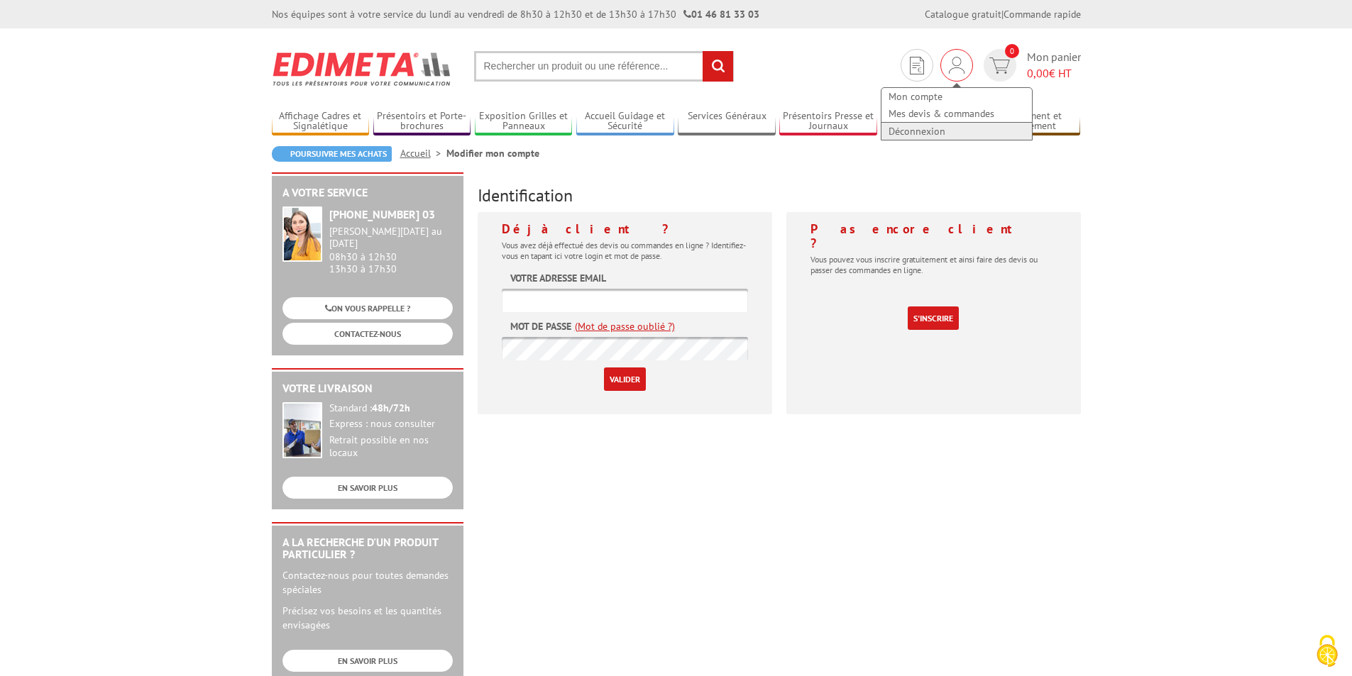
click at [923, 131] on link "Déconnexion" at bounding box center [957, 131] width 150 height 17
